Goal: Book appointment/travel/reservation

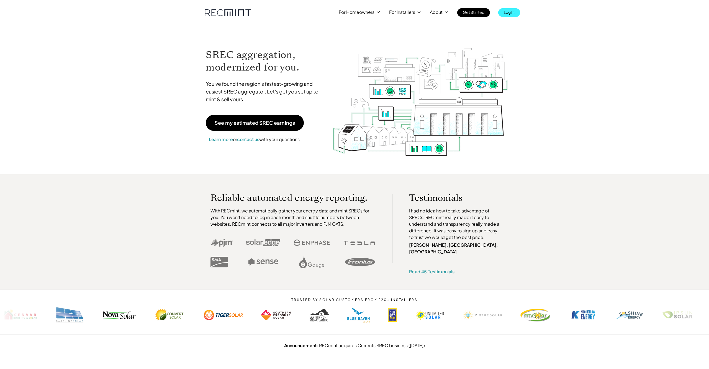
click at [502, 13] on link "Log In" at bounding box center [509, 12] width 22 height 9
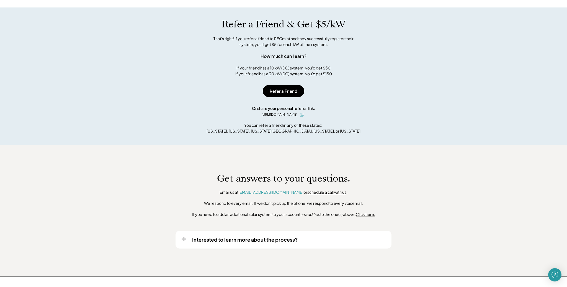
scroll to position [296, 0]
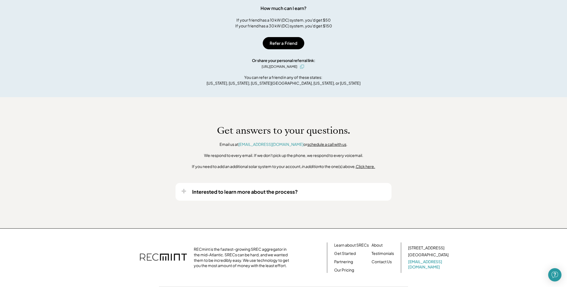
scroll to position [347, 0]
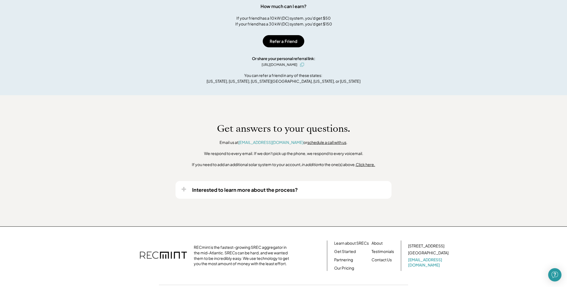
click at [319, 142] on link "schedule a call with us" at bounding box center [326, 142] width 39 height 5
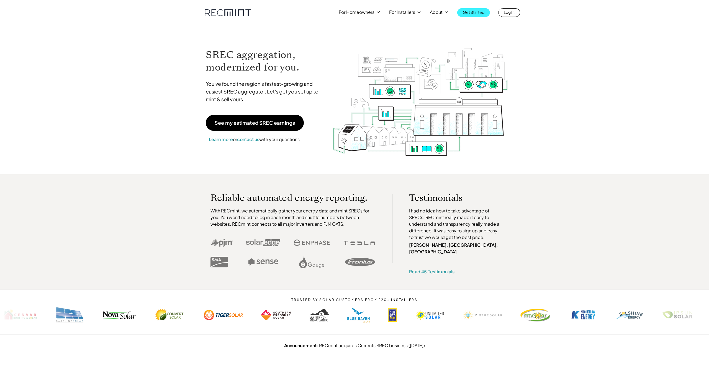
click at [477, 13] on p "Get Started" at bounding box center [474, 12] width 22 height 8
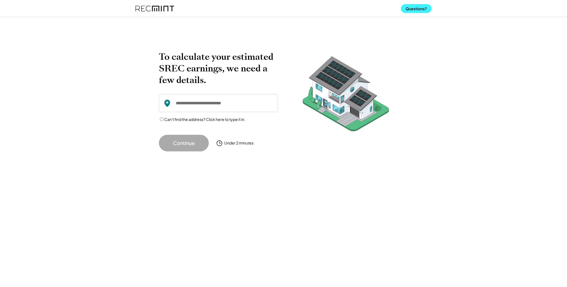
click at [418, 8] on button "Questions?" at bounding box center [416, 8] width 31 height 9
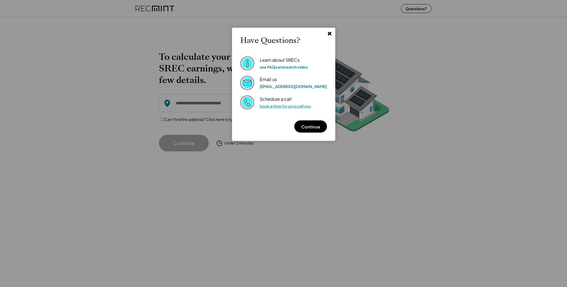
click at [277, 105] on link "book a time for us to call you" at bounding box center [285, 106] width 51 height 5
